Goal: Task Accomplishment & Management: Complete application form

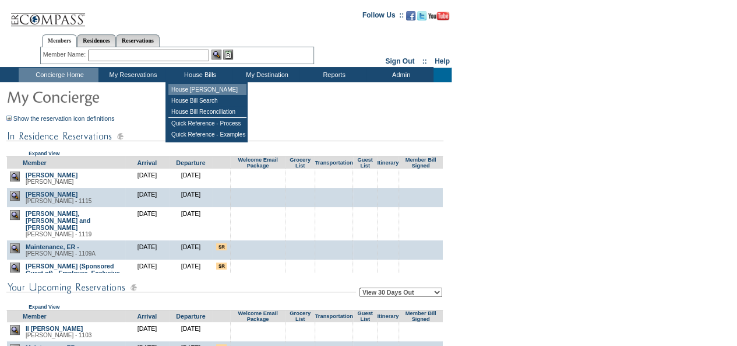
click at [206, 85] on td "House [PERSON_NAME]" at bounding box center [207, 89] width 78 height 11
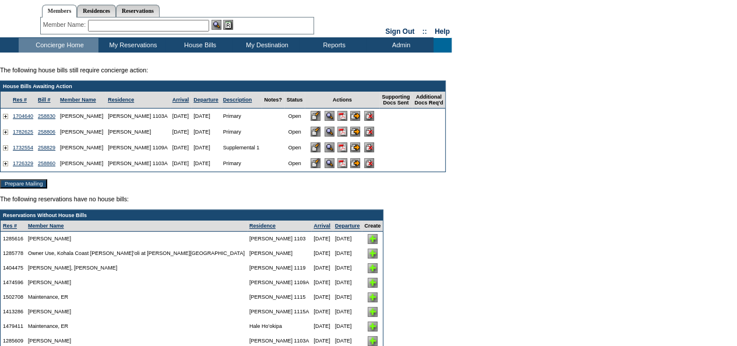
scroll to position [29, 0]
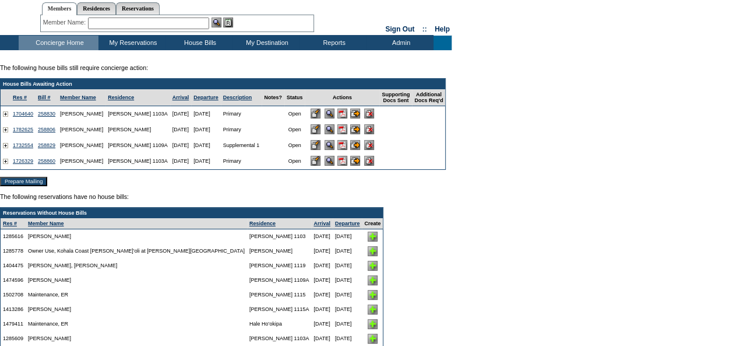
click at [347, 131] on img at bounding box center [342, 129] width 10 height 10
click at [360, 132] on input "image" at bounding box center [355, 129] width 10 height 10
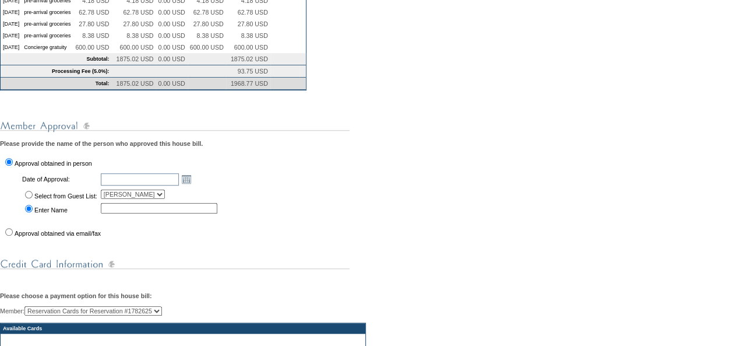
scroll to position [308, 0]
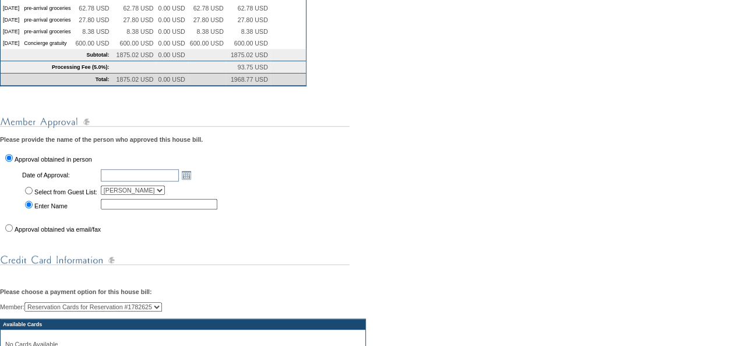
click at [6, 231] on input "Approval obtained via email/fax" at bounding box center [9, 228] width 8 height 8
radio input "true"
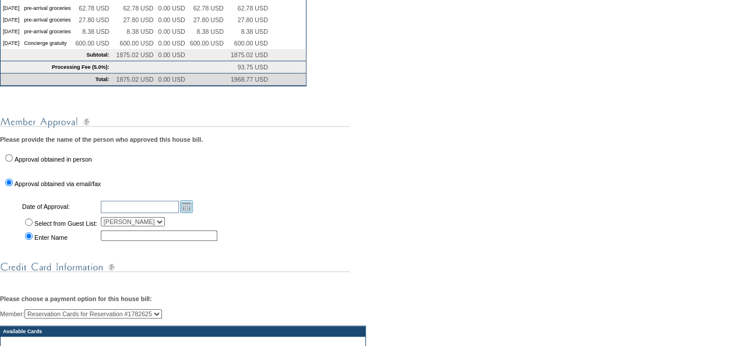
click at [193, 213] on link "Open the calendar popup." at bounding box center [186, 206] width 13 height 13
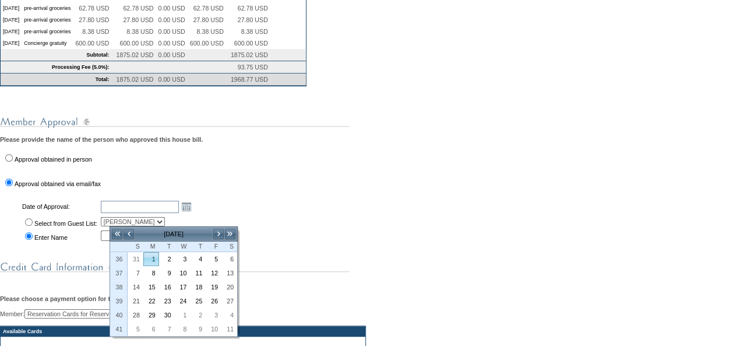
click at [150, 259] on link "1" at bounding box center [151, 258] width 15 height 13
type input "2025-09-01"
type input "[DATE]"
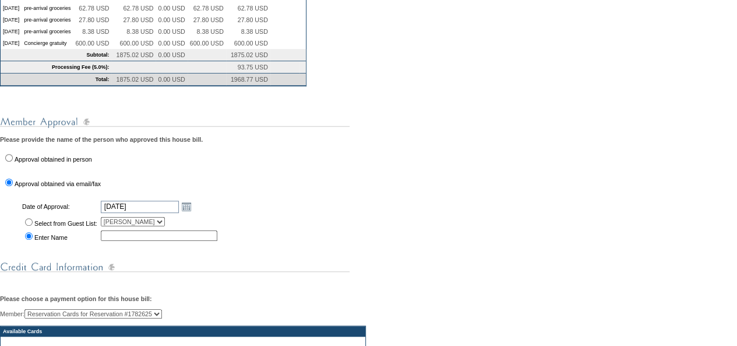
click at [177, 241] on input "text" at bounding box center [159, 235] width 117 height 10
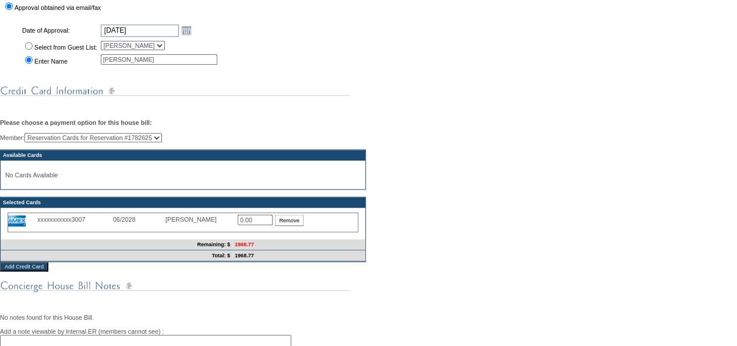
scroll to position [487, 0]
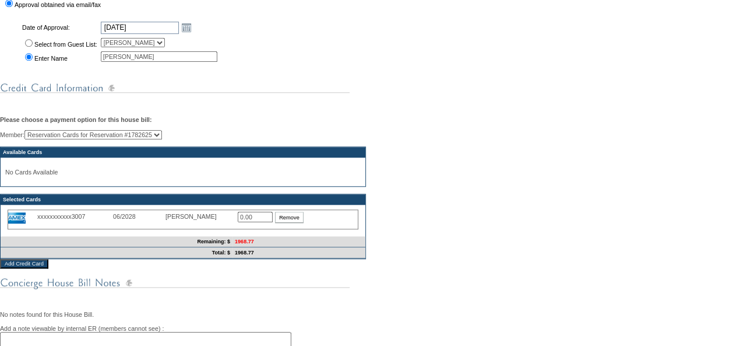
type input "Ken White"
click at [259, 222] on input "0.00" at bounding box center [255, 217] width 35 height 10
type input "1968.77"
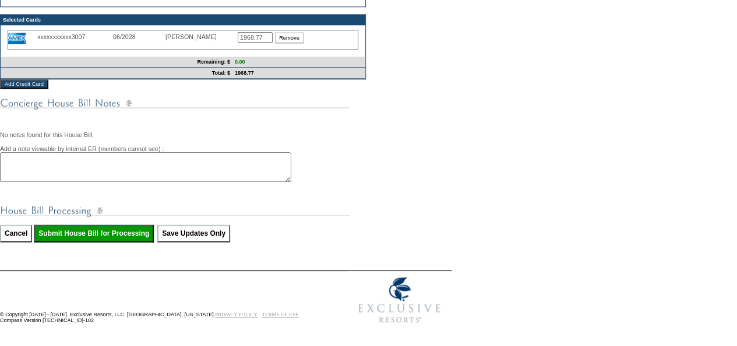
scroll to position [692, 0]
click at [121, 231] on input "Submit House Bill for Processing" at bounding box center [94, 232] width 120 height 17
type input "Processing..."
